Goal: Task Accomplishment & Management: Use online tool/utility

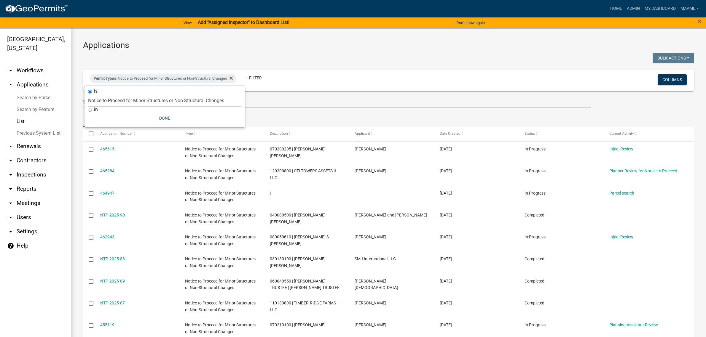
select select "2: 50"
select select "f25dab95-63bd-4ebf-adf6-453d038d6261"
click at [233, 80] on icon at bounding box center [230, 78] width 3 height 5
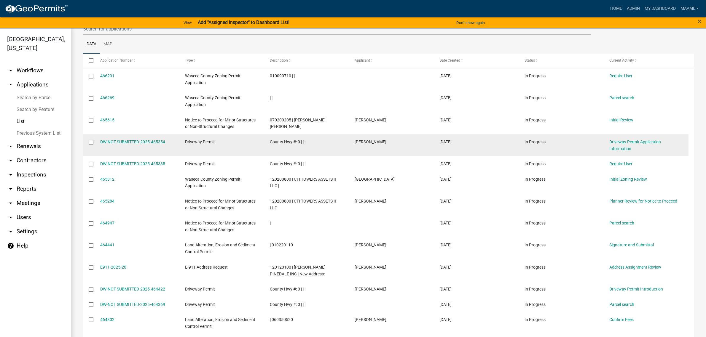
scroll to position [74, 0]
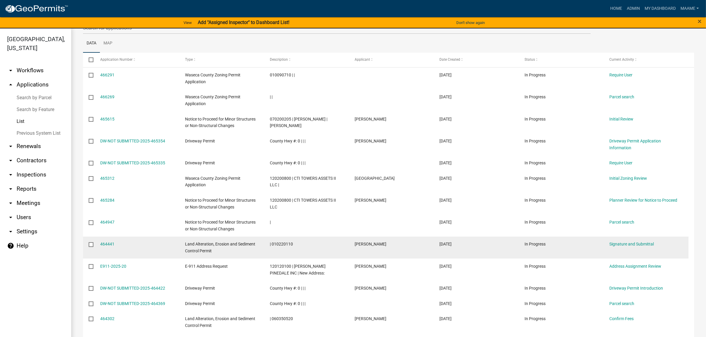
click at [288, 245] on span "| 010220110" at bounding box center [281, 244] width 23 height 5
copy span "010220110"
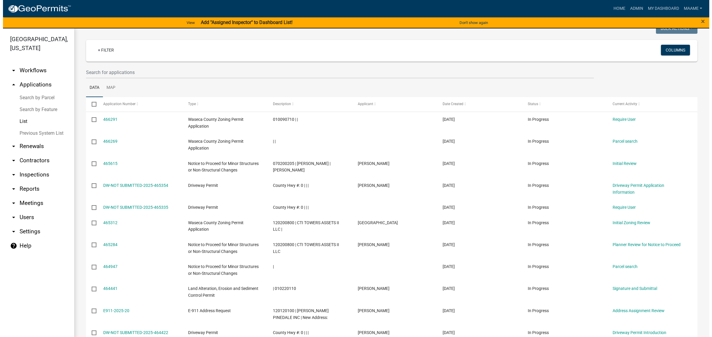
scroll to position [0, 0]
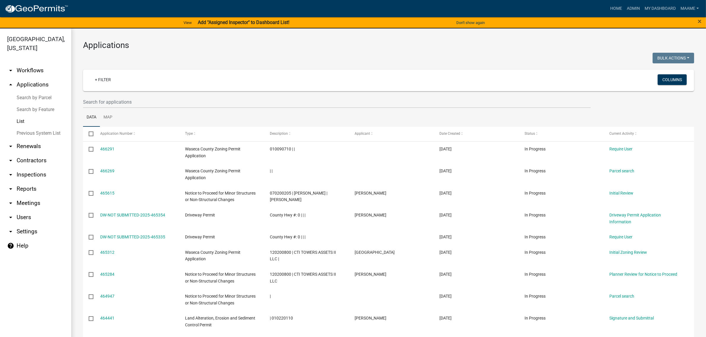
click at [20, 119] on link "List" at bounding box center [35, 122] width 71 height 12
click at [27, 71] on link "arrow_drop_down Workflows" at bounding box center [35, 70] width 71 height 14
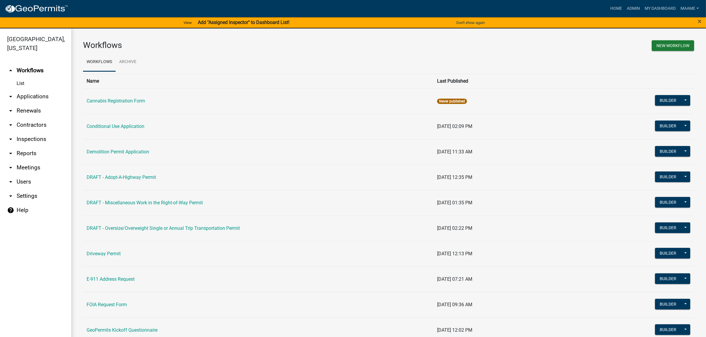
click at [22, 84] on link "List" at bounding box center [35, 84] width 71 height 12
click at [657, 125] on button "Builder" at bounding box center [668, 126] width 26 height 11
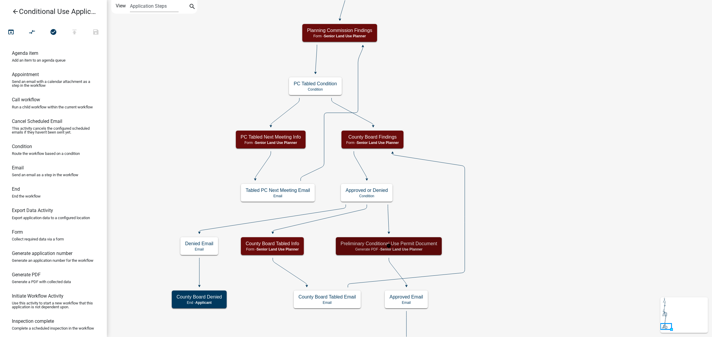
click at [435, 248] on p "Generate PDF - Senior Land Use Planner" at bounding box center [388, 250] width 96 height 4
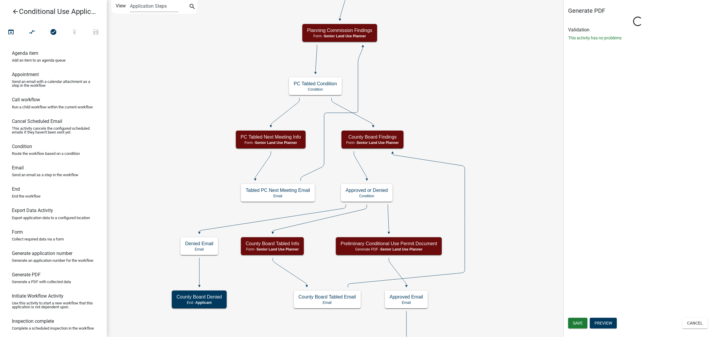
select select "9BDD6CA2-0BC6-480E-8DA1-7DD3E6DED977"
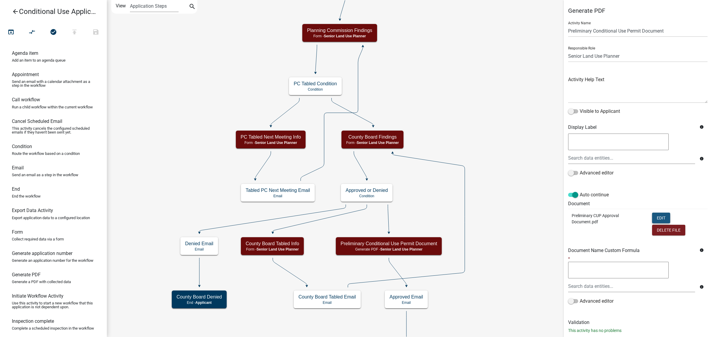
click at [658, 220] on button "Edit" at bounding box center [661, 218] width 18 height 11
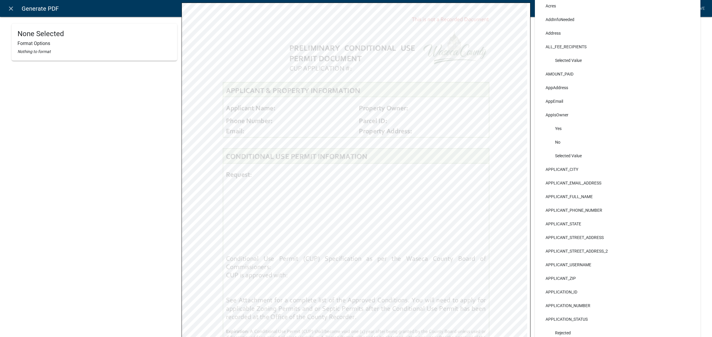
scroll to position [74, 0]
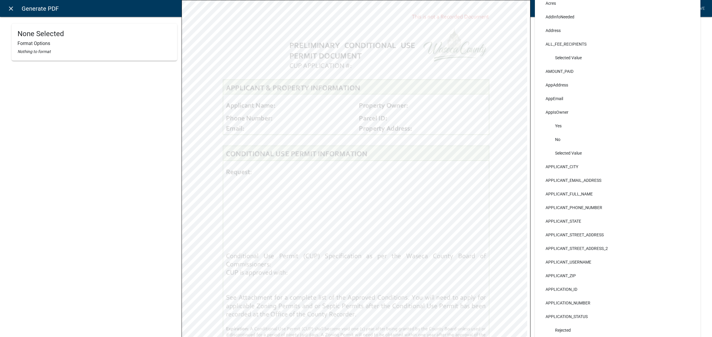
click at [8, 10] on icon "close" at bounding box center [10, 8] width 7 height 7
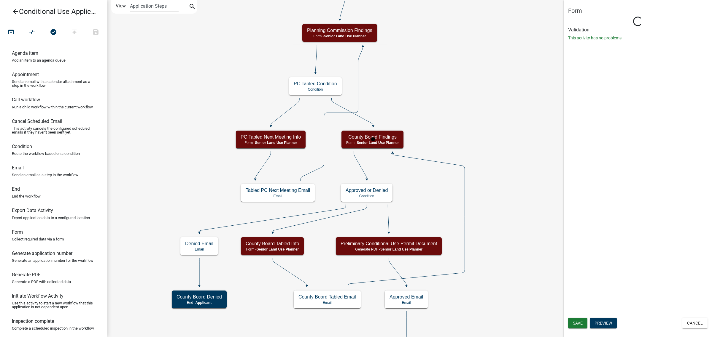
select select "9BDD6CA2-0BC6-480E-8DA1-7DD3E6DED977"
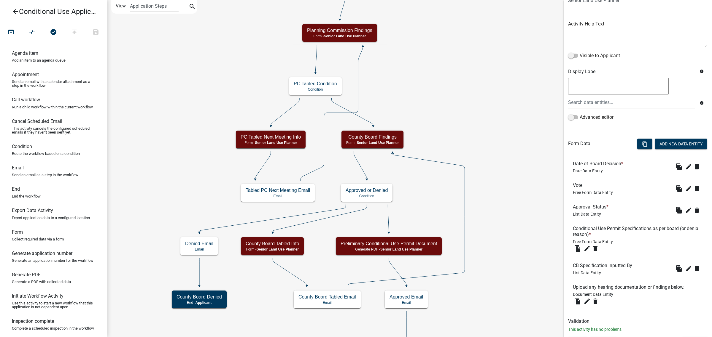
scroll to position [68, 0]
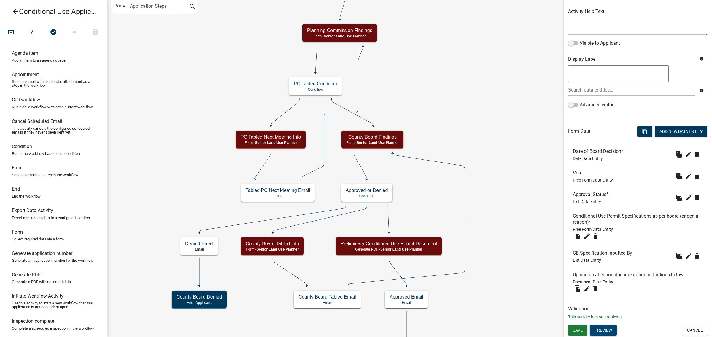
click at [608, 330] on button "Preview" at bounding box center [602, 330] width 27 height 11
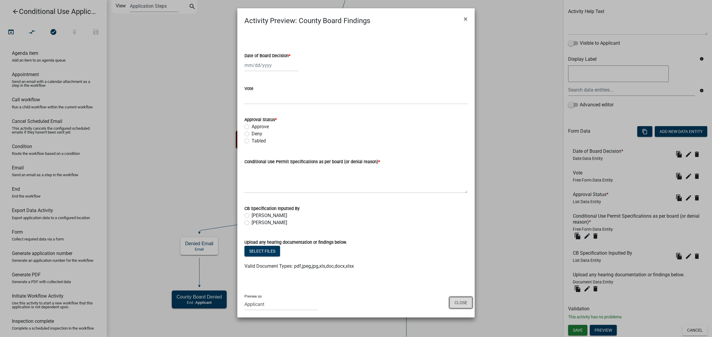
click at [465, 303] on button "Close" at bounding box center [460, 302] width 23 height 11
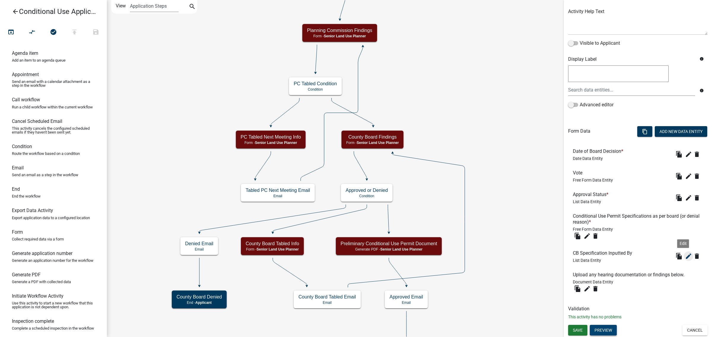
click at [685, 256] on icon "edit" at bounding box center [688, 256] width 7 height 7
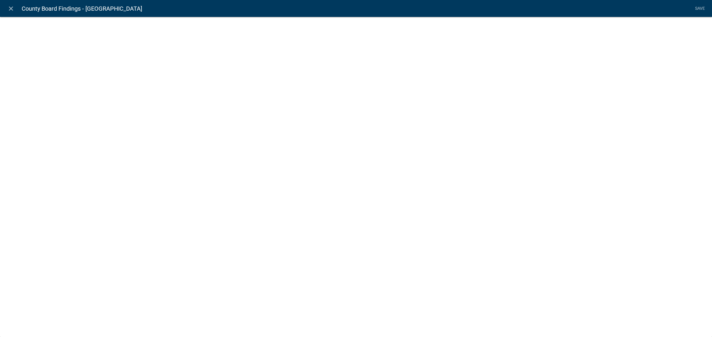
select select "list-data"
select select
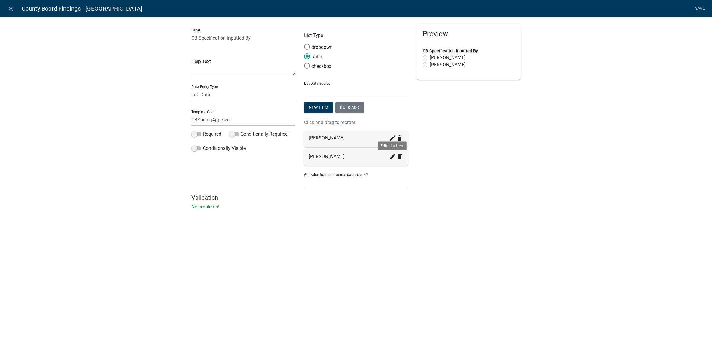
drag, startPoint x: 391, startPoint y: 159, endPoint x: 387, endPoint y: 162, distance: 4.6
click at [390, 158] on icon "create" at bounding box center [392, 156] width 7 height 7
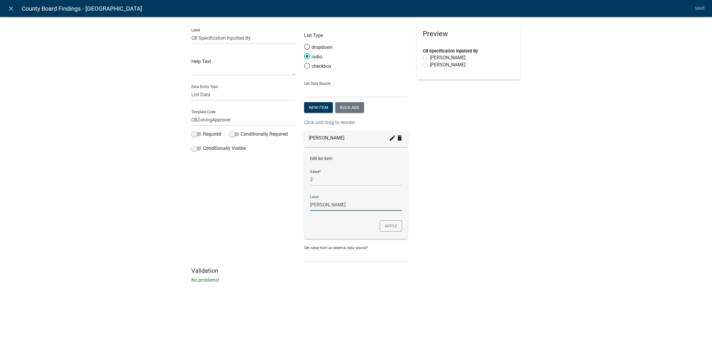
drag, startPoint x: 343, startPoint y: 205, endPoint x: 327, endPoint y: 202, distance: 16.3
click at [327, 202] on input "Maame Yorke" at bounding box center [356, 205] width 92 height 12
type input "[PERSON_NAME]"
click at [387, 222] on button "Apply" at bounding box center [390, 226] width 22 height 11
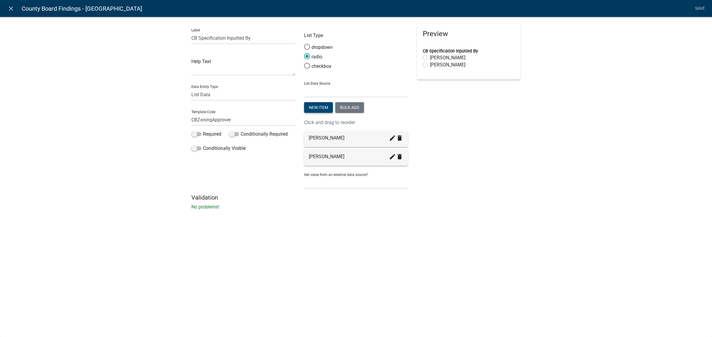
click at [319, 106] on button "New item" at bounding box center [318, 107] width 29 height 11
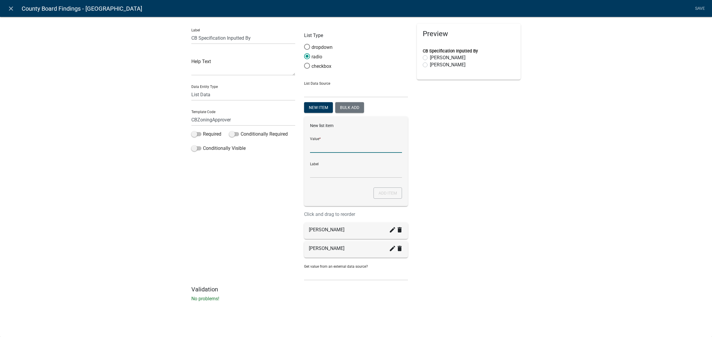
click at [334, 144] on input "List Data Source" at bounding box center [356, 147] width 92 height 12
type input "[PERSON_NAME]"
click at [336, 171] on input "[PERSON_NAME]" at bounding box center [356, 172] width 92 height 12
click at [500, 192] on div "Preview CB Specification Inputted By Shelley Hyatt Maame Quarcoo" at bounding box center [468, 155] width 113 height 262
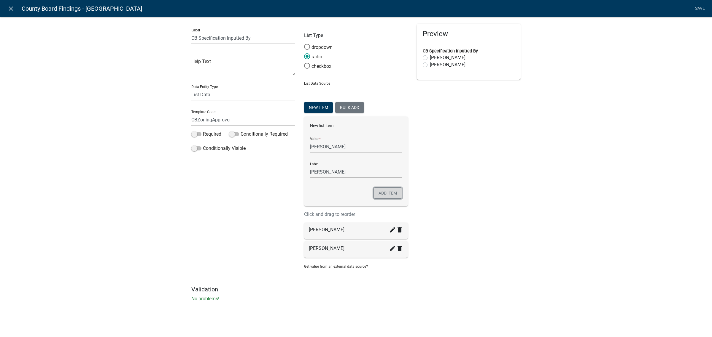
click at [390, 196] on button "Add item" at bounding box center [387, 193] width 28 height 11
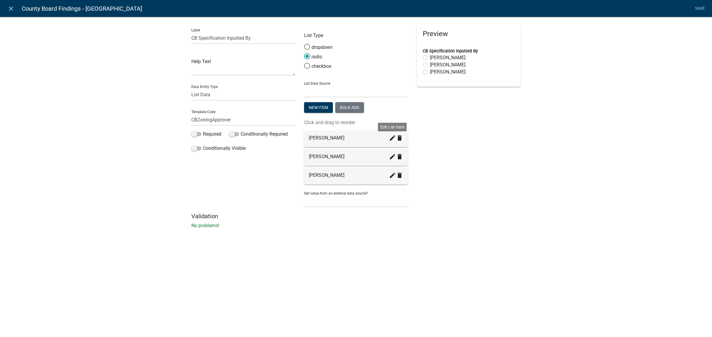
click at [391, 138] on icon "create" at bounding box center [392, 138] width 7 height 7
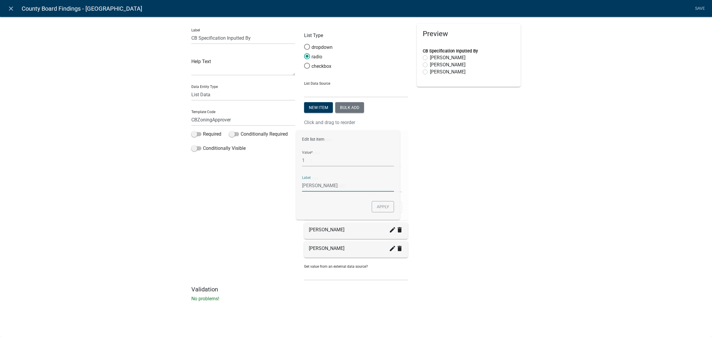
drag, startPoint x: 341, startPoint y: 183, endPoint x: 300, endPoint y: 190, distance: 41.8
click at [300, 190] on div "List Type dropdown radio checkbox List Data Source State List Assignee List Cod…" at bounding box center [355, 155] width 113 height 262
drag, startPoint x: 322, startPoint y: 162, endPoint x: 307, endPoint y: 161, distance: 14.9
click at [302, 161] on div "List Type dropdown radio checkbox List Data Source State List Assignee List Cod…" at bounding box center [355, 155] width 113 height 262
paste input "[ { "value": { "activity": { "routing": [ { "$id": "1", "targetId": "e98c6988-e…"
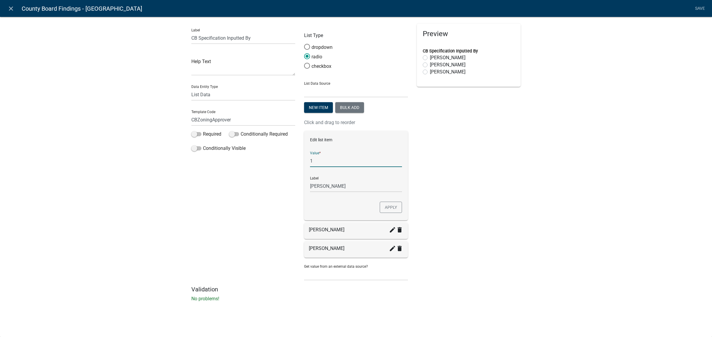
scroll to position [0, 0]
type input "[PERSON_NAME]"
click at [382, 210] on button "Apply" at bounding box center [390, 207] width 22 height 11
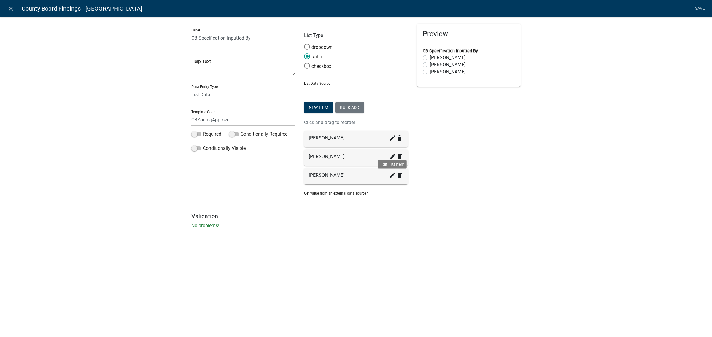
click at [390, 176] on icon "create" at bounding box center [392, 175] width 7 height 7
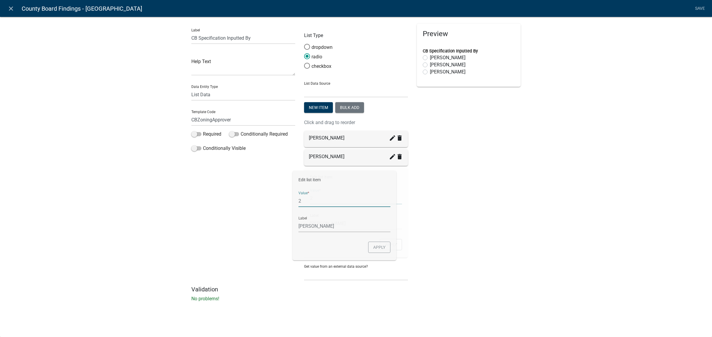
drag, startPoint x: 338, startPoint y: 197, endPoint x: 310, endPoint y: 204, distance: 28.7
click at [310, 204] on form "Edit list item Value * 2 Label Maame Quarcoo Apply" at bounding box center [356, 201] width 92 height 55
type input "[PERSON_NAME]"
click at [457, 177] on div "Preview CB Specification Inputted By Shelley Hyatt Maame Quarcoo Tina Wilson" at bounding box center [468, 155] width 113 height 262
click at [395, 249] on button "Apply" at bounding box center [390, 244] width 22 height 11
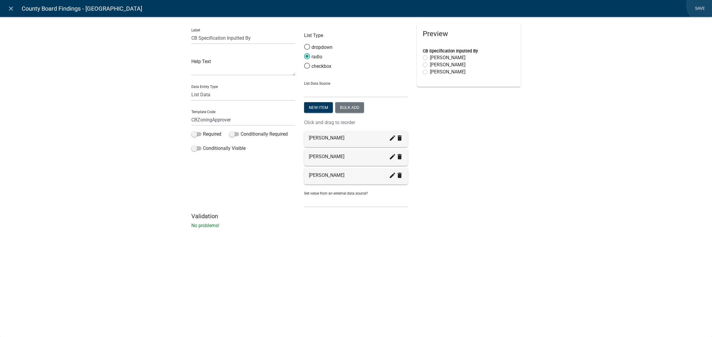
click at [704, 5] on link "Save" at bounding box center [699, 8] width 15 height 11
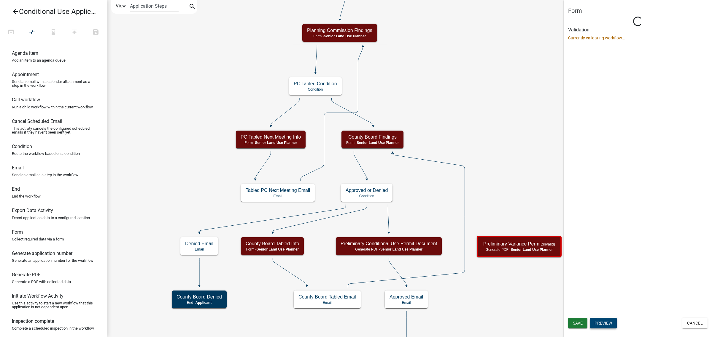
select select "9BDD6CA2-0BC6-480E-8DA1-7DD3E6DED977"
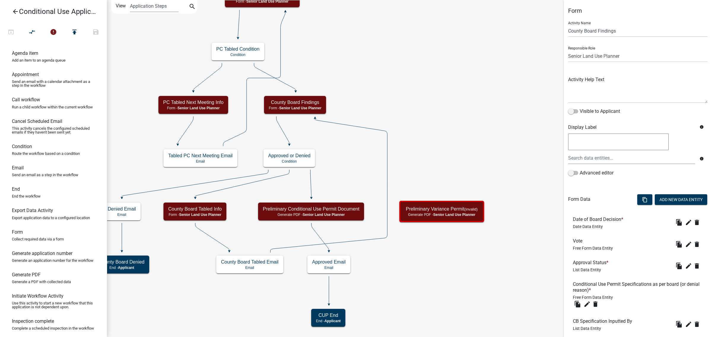
click at [485, 251] on icon "Start Start - Applicant Owner and Property Information Form - Applicant Parcel …" at bounding box center [409, 168] width 604 height 337
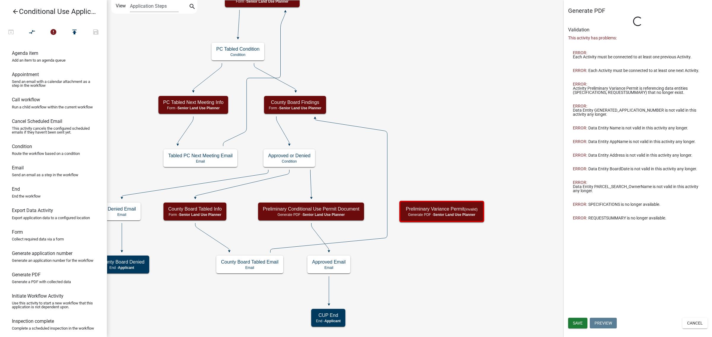
select select "9BDD6CA2-0BC6-480E-8DA1-7DD3E6DED977"
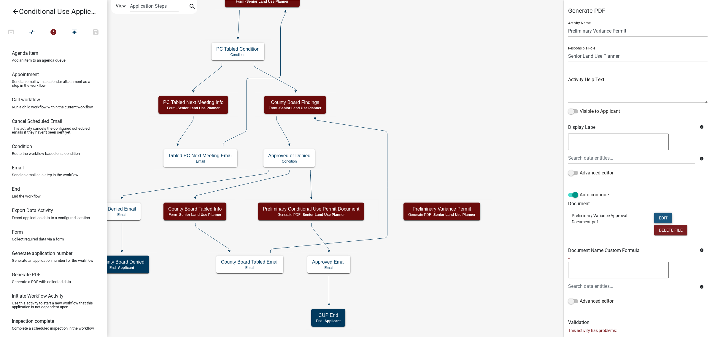
click at [656, 216] on button "Edit" at bounding box center [663, 218] width 18 height 11
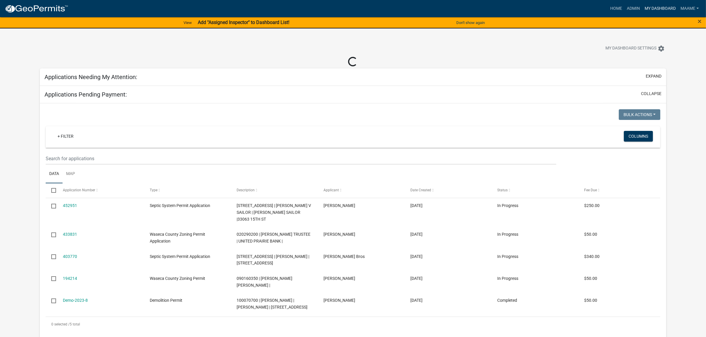
click at [642, 4] on link "My Dashboard" at bounding box center [660, 8] width 36 height 11
click at [637, 5] on link "Admin" at bounding box center [633, 8] width 18 height 11
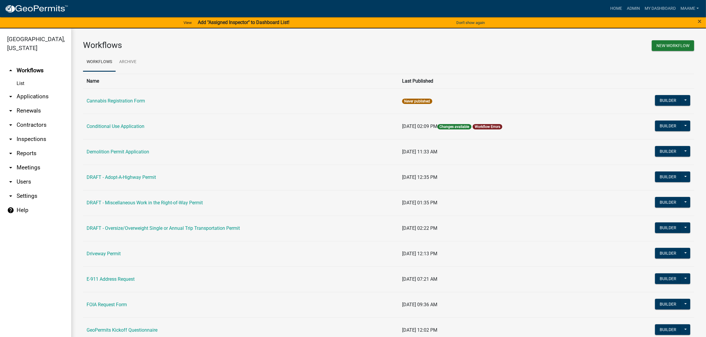
click at [39, 94] on link "arrow_drop_down Applications" at bounding box center [35, 97] width 71 height 14
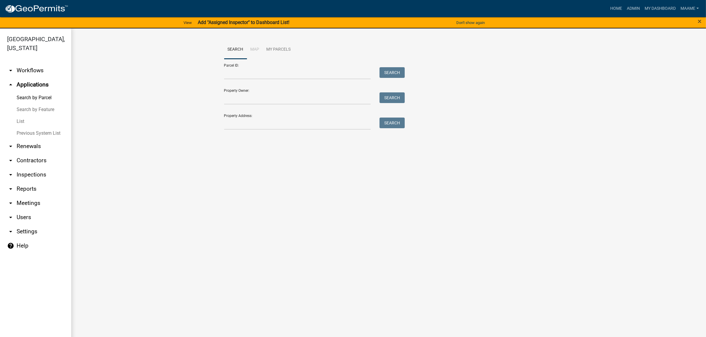
click at [19, 121] on link "List" at bounding box center [35, 122] width 71 height 12
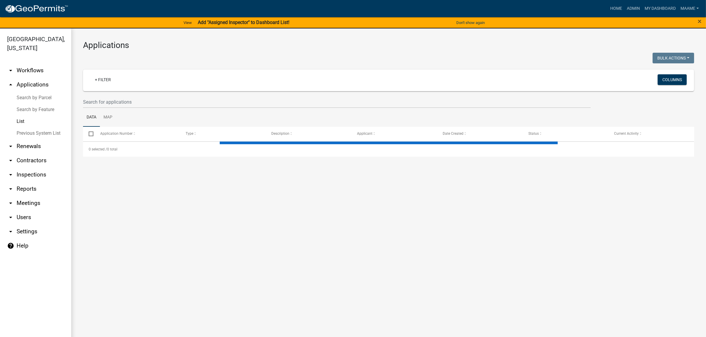
select select "2: 50"
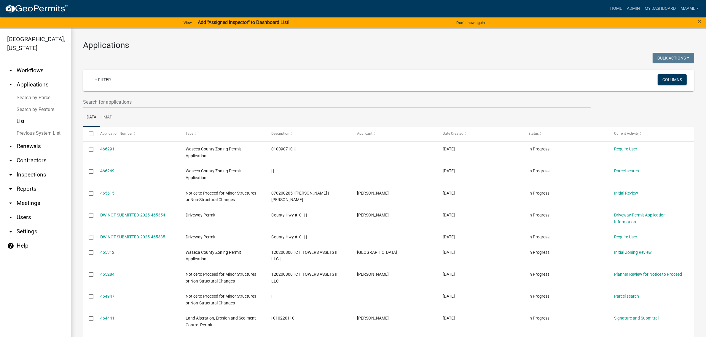
click at [31, 67] on link "arrow_drop_down Workflows" at bounding box center [35, 70] width 71 height 14
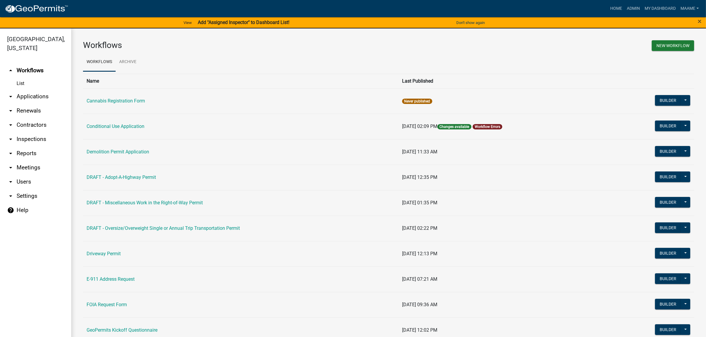
click at [22, 85] on link "List" at bounding box center [35, 84] width 71 height 12
click at [660, 128] on button "Builder" at bounding box center [668, 126] width 26 height 11
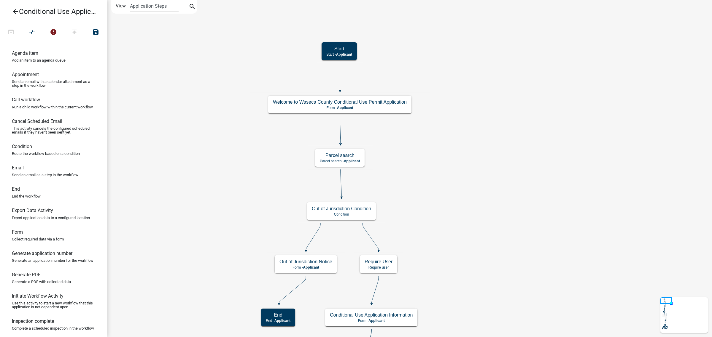
click at [73, 29] on icon "publish" at bounding box center [74, 32] width 7 height 8
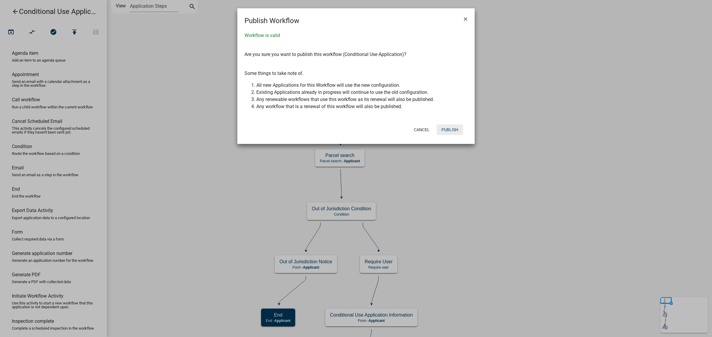
click at [456, 131] on button "Publish" at bounding box center [449, 130] width 26 height 11
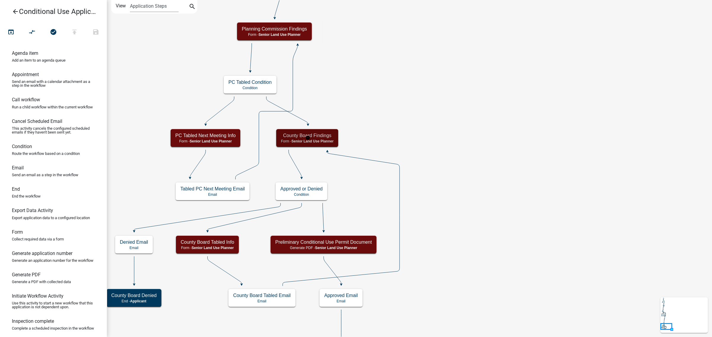
click at [328, 139] on span "Senior Land Use Planner" at bounding box center [312, 141] width 42 height 4
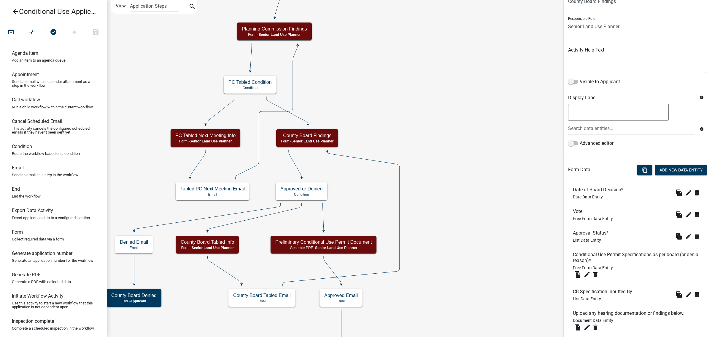
scroll to position [68, 0]
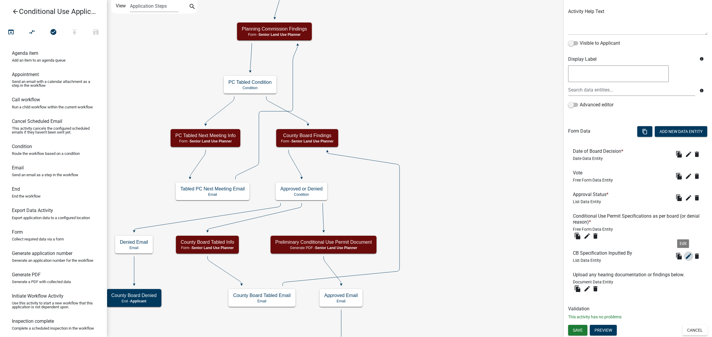
click at [685, 259] on icon "edit" at bounding box center [688, 256] width 7 height 7
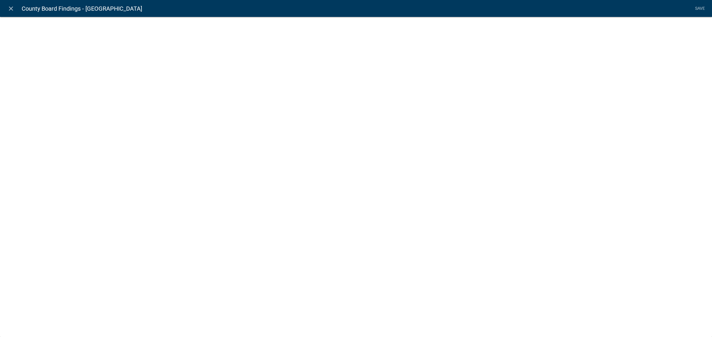
select select "list-data"
select select
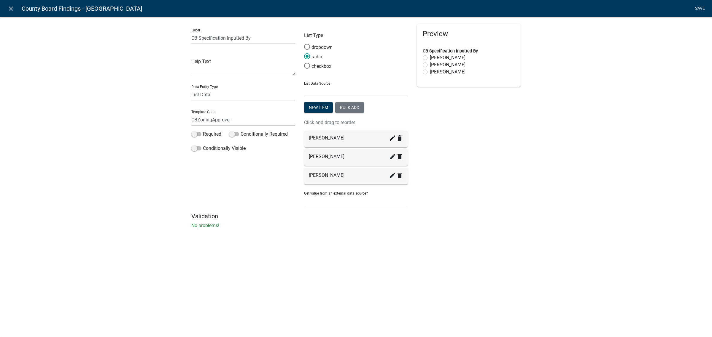
click at [700, 8] on link "Save" at bounding box center [699, 8] width 15 height 11
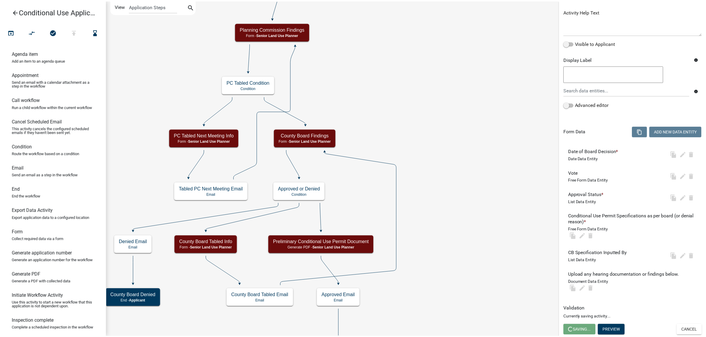
scroll to position [0, 0]
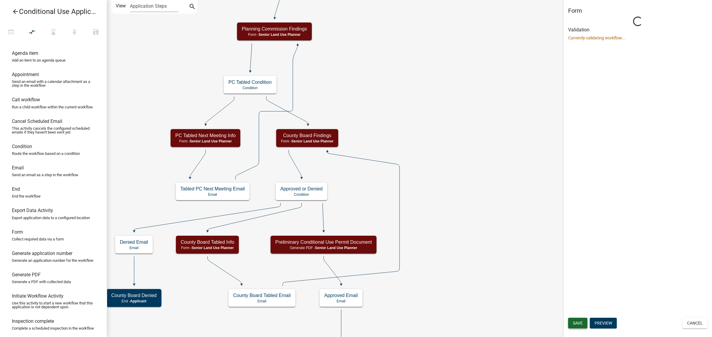
click at [578, 322] on div "Form Loading... Activity Name County Board Findings Responsible Role Applicant …" at bounding box center [637, 168] width 148 height 337
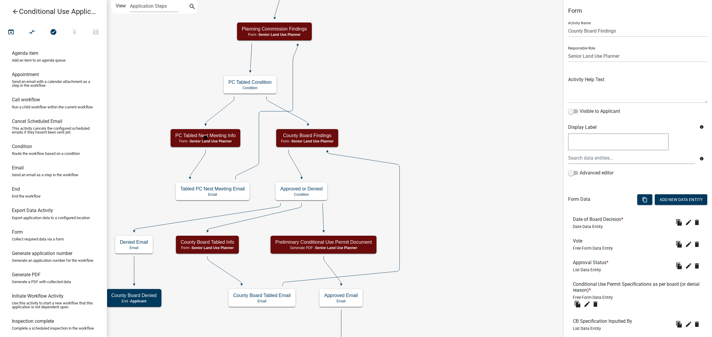
click at [13, 12] on icon "arrow_back" at bounding box center [15, 12] width 7 height 8
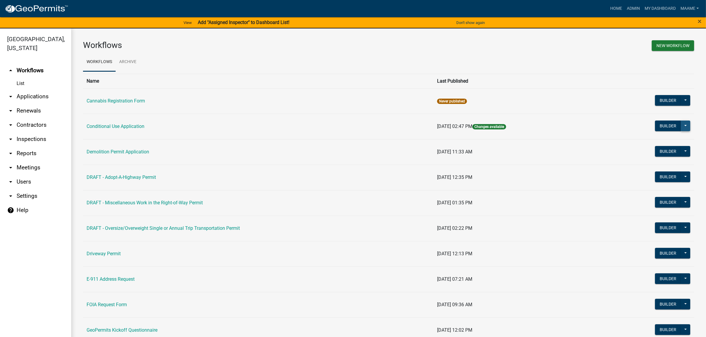
click at [681, 126] on button at bounding box center [685, 126] width 9 height 11
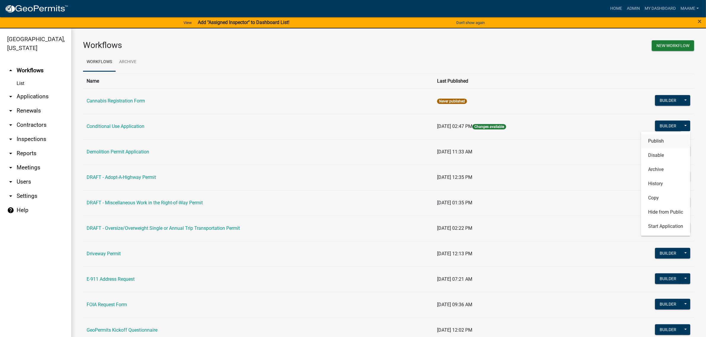
click at [674, 137] on button "Publish" at bounding box center [665, 141] width 49 height 14
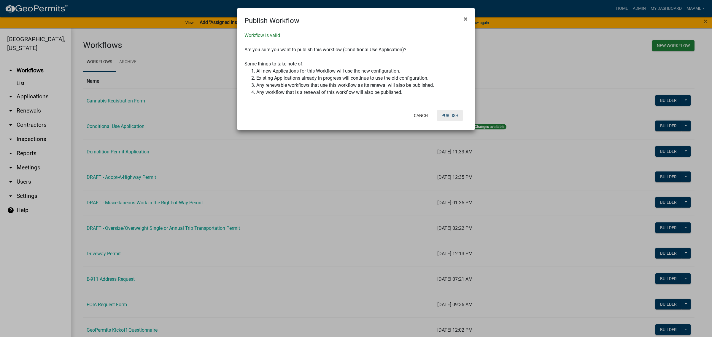
click at [451, 115] on button "Publish" at bounding box center [449, 115] width 26 height 11
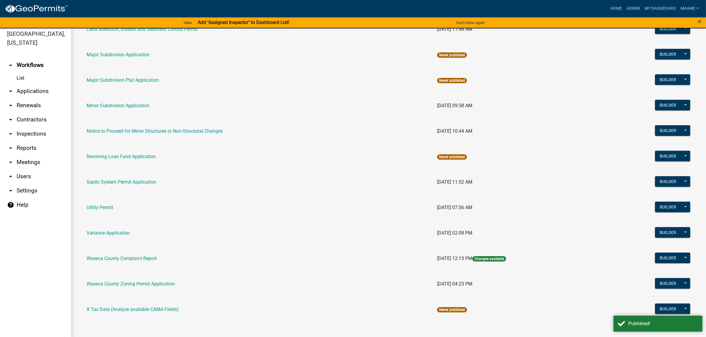
scroll to position [7, 0]
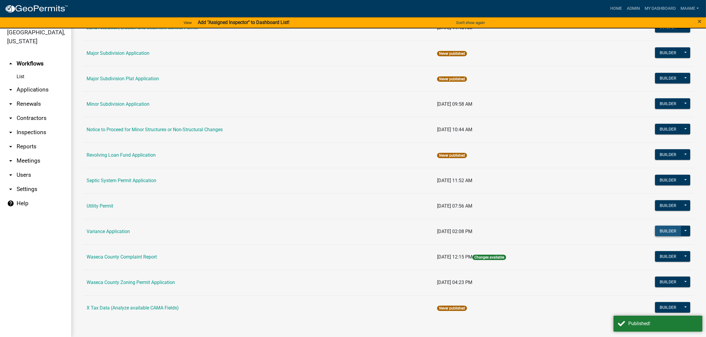
click at [656, 232] on button "Builder" at bounding box center [668, 231] width 26 height 11
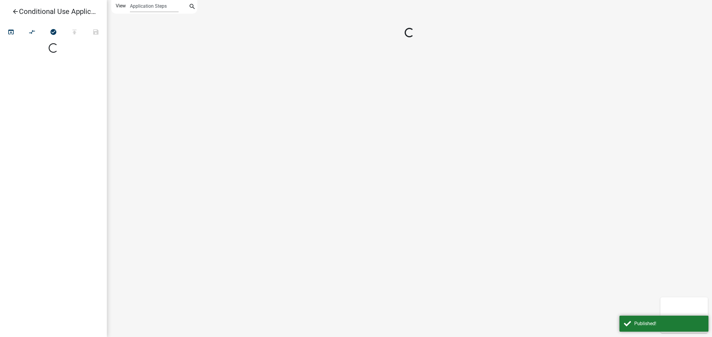
select select
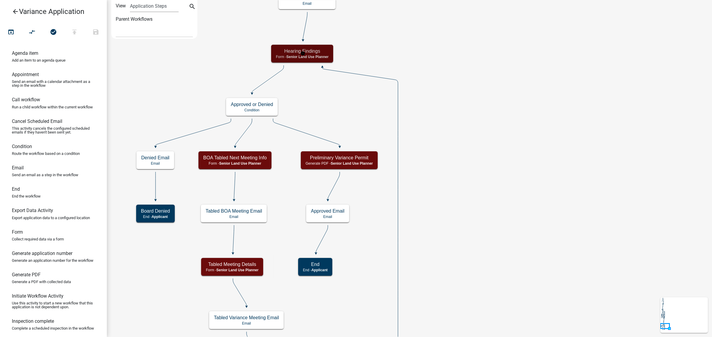
click at [323, 54] on h5 "Hearing Findings" at bounding box center [302, 51] width 52 height 6
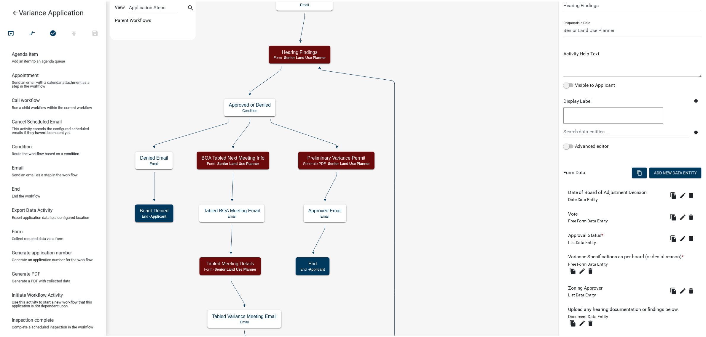
scroll to position [62, 0]
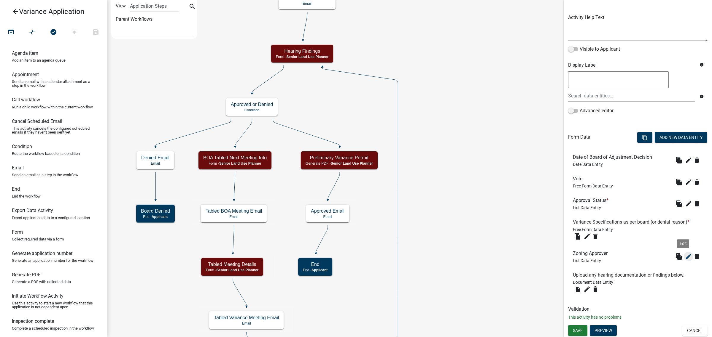
click at [685, 259] on icon "edit" at bounding box center [688, 256] width 7 height 7
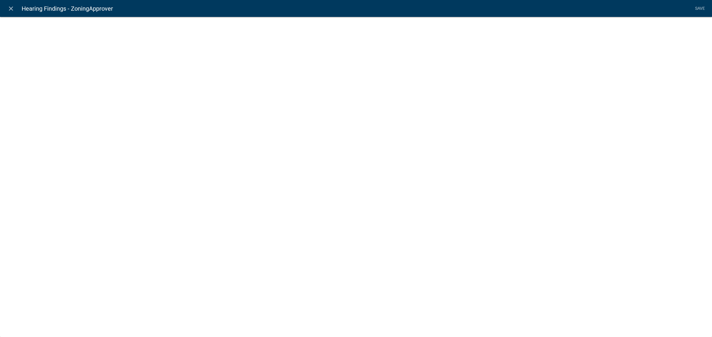
select select "list-data"
select select
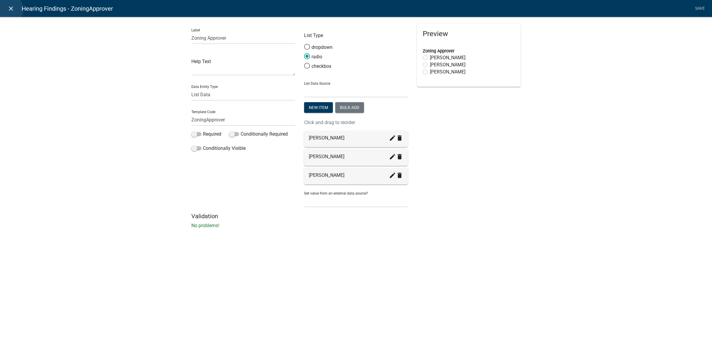
click at [8, 9] on icon "close" at bounding box center [10, 8] width 7 height 7
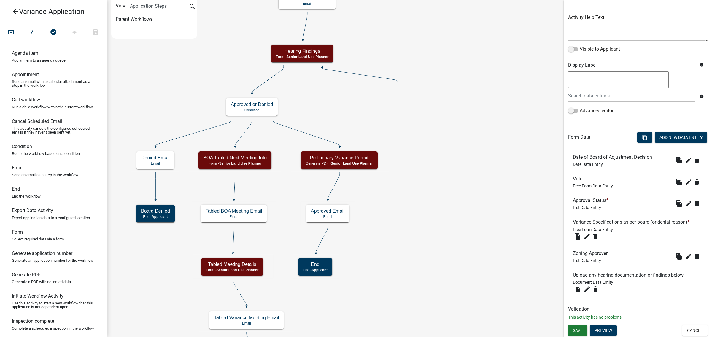
click at [15, 9] on icon "arrow_back" at bounding box center [15, 12] width 7 height 8
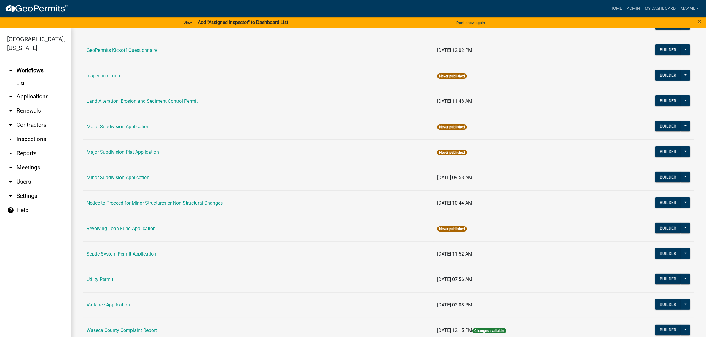
scroll to position [274, 0]
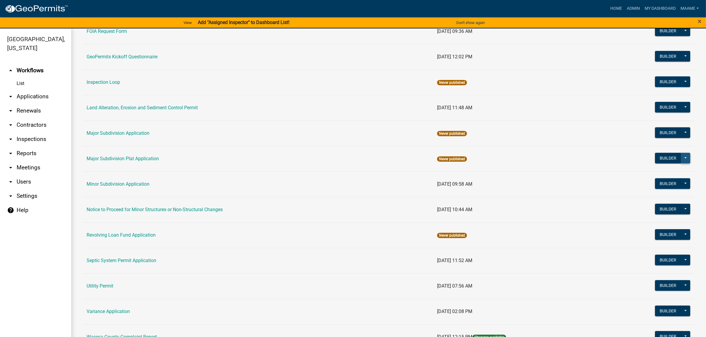
click at [681, 156] on button at bounding box center [685, 158] width 9 height 11
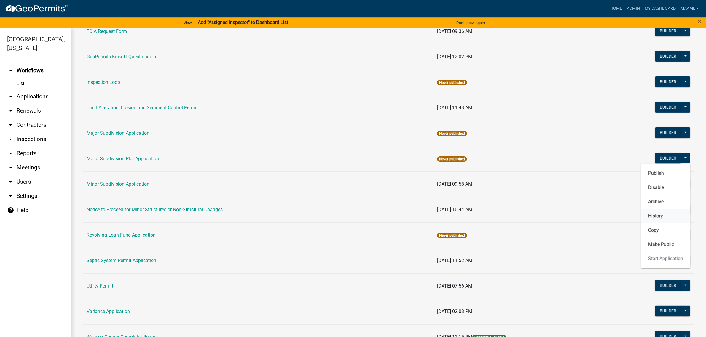
click at [649, 217] on button "History" at bounding box center [665, 216] width 49 height 14
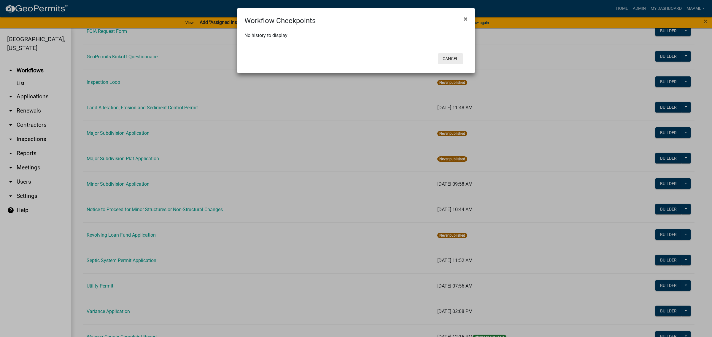
click at [452, 54] on button "Cancel" at bounding box center [450, 58] width 25 height 11
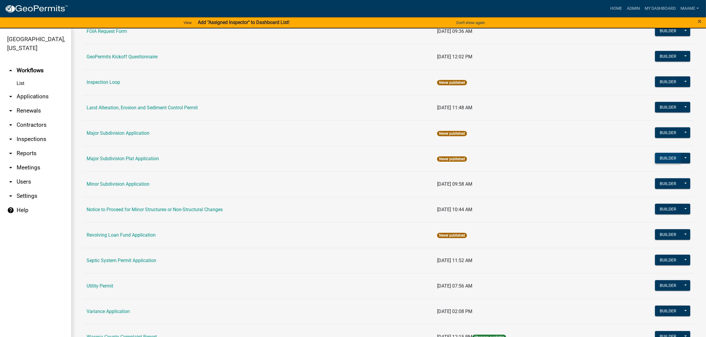
click at [656, 160] on button "Builder" at bounding box center [668, 158] width 26 height 11
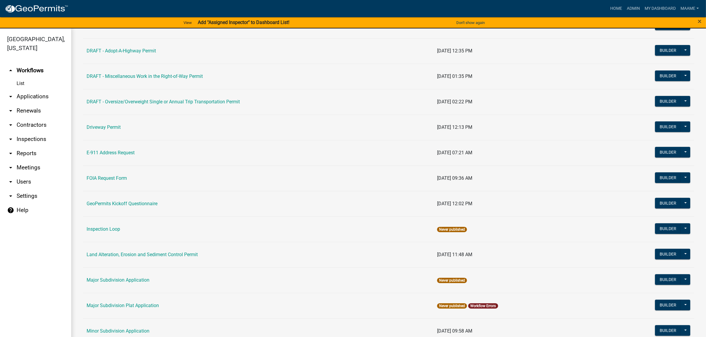
scroll to position [148, 0]
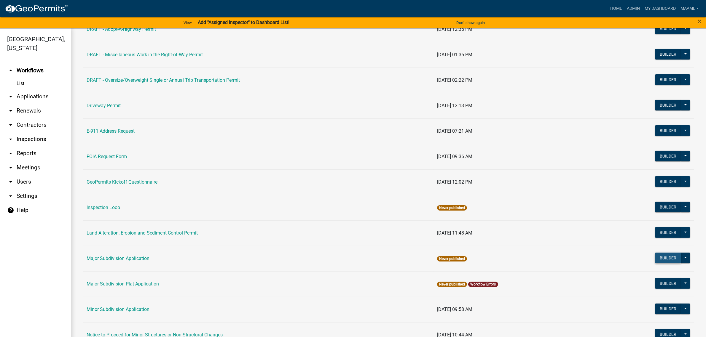
click at [663, 255] on button "Builder" at bounding box center [668, 258] width 26 height 11
